Goal: Information Seeking & Learning: Learn about a topic

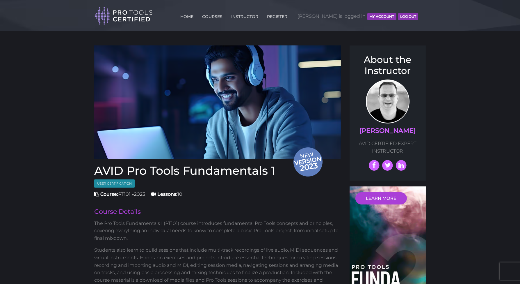
click at [384, 17] on button "MY ACCOUNT" at bounding box center [382, 16] width 29 height 7
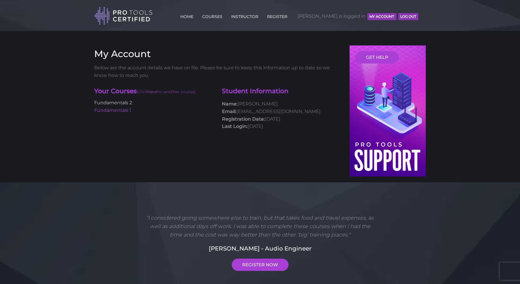
click at [126, 103] on link "Fundamentals 2" at bounding box center [113, 103] width 38 height 6
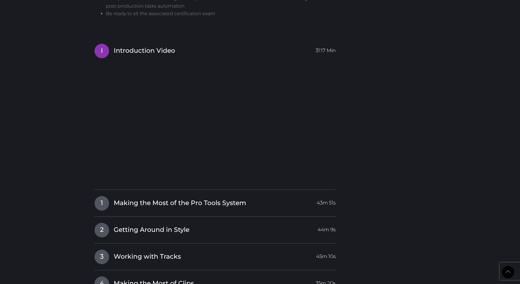
scroll to position [618, 0]
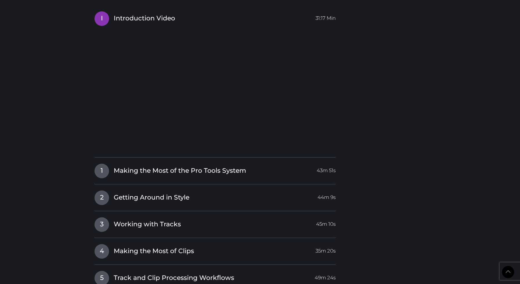
drag, startPoint x: 144, startPoint y: 169, endPoint x: 79, endPoint y: 152, distance: 68.0
click at [144, 169] on span "Making the Most of the Pro Tools System" at bounding box center [180, 170] width 132 height 9
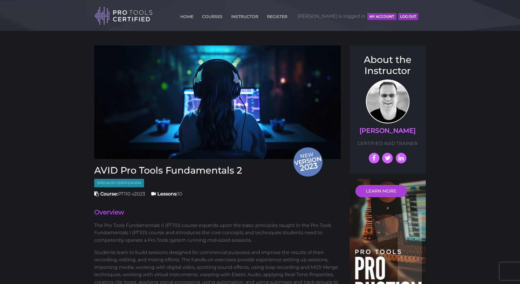
scroll to position [0, 0]
click at [378, 16] on button "MY ACCOUNT" at bounding box center [382, 16] width 29 height 7
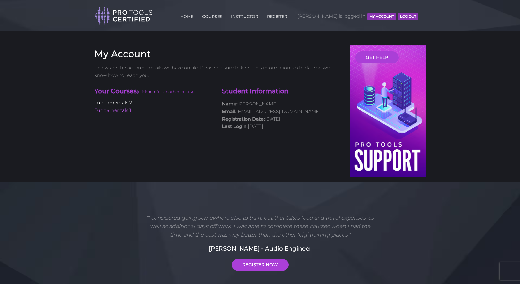
click at [129, 103] on link "Fundamentals 2" at bounding box center [113, 103] width 38 height 6
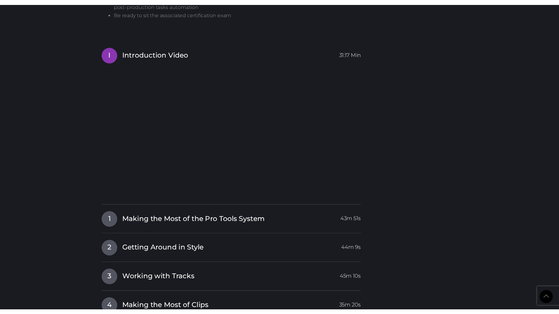
scroll to position [614, 0]
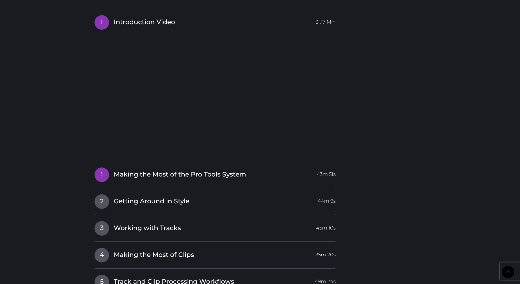
click at [261, 172] on link "1 Making the Most of the Pro Tools System 43m 51s" at bounding box center [215, 173] width 242 height 12
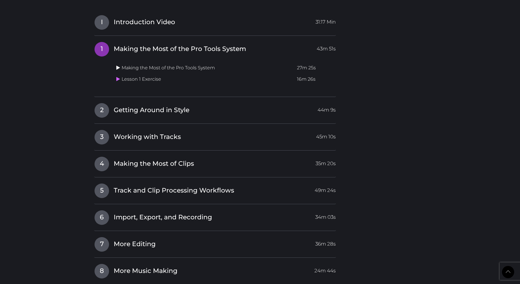
click at [118, 65] on icon at bounding box center [118, 67] width 4 height 5
